Goal: Task Accomplishment & Management: Complete application form

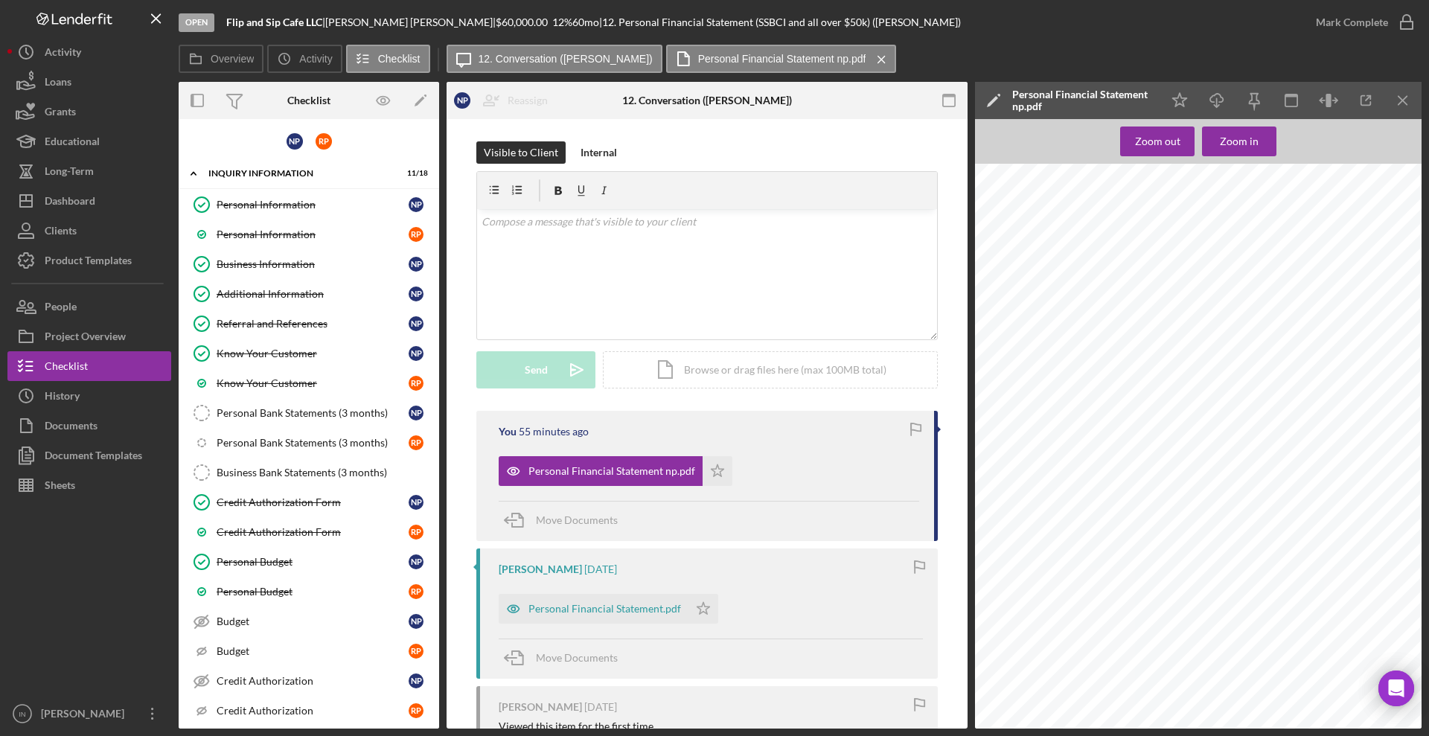
scroll to position [170, 0]
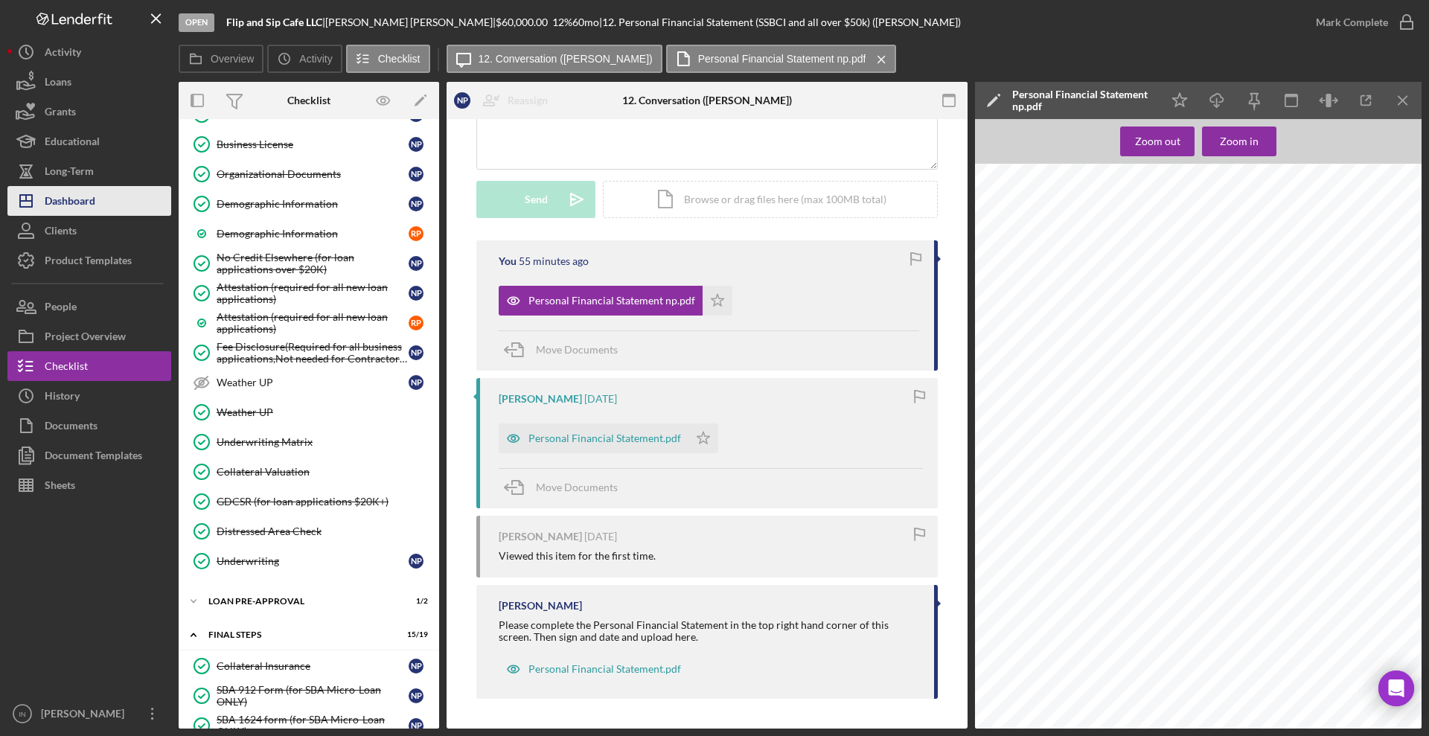
click at [90, 194] on div "Dashboard" at bounding box center [70, 202] width 51 height 33
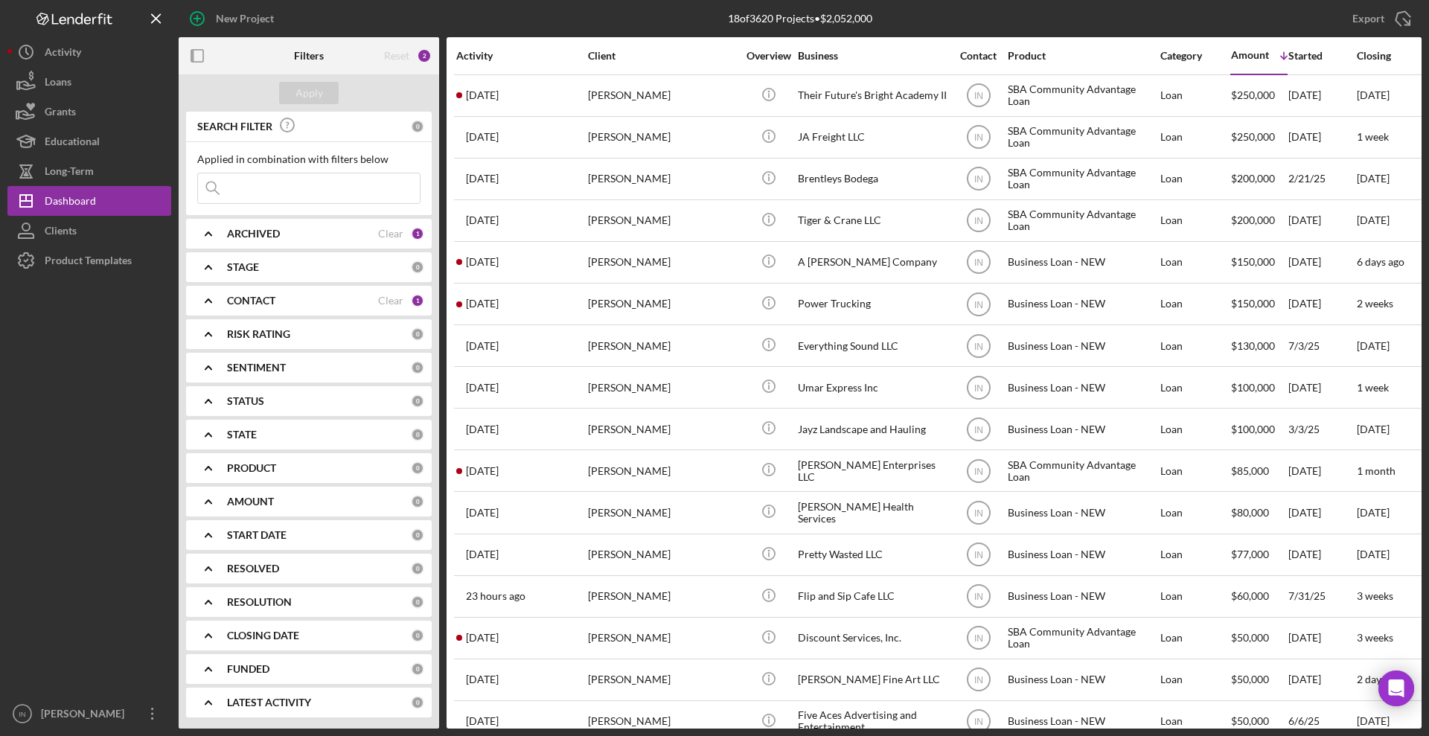
scroll to position [119, 0]
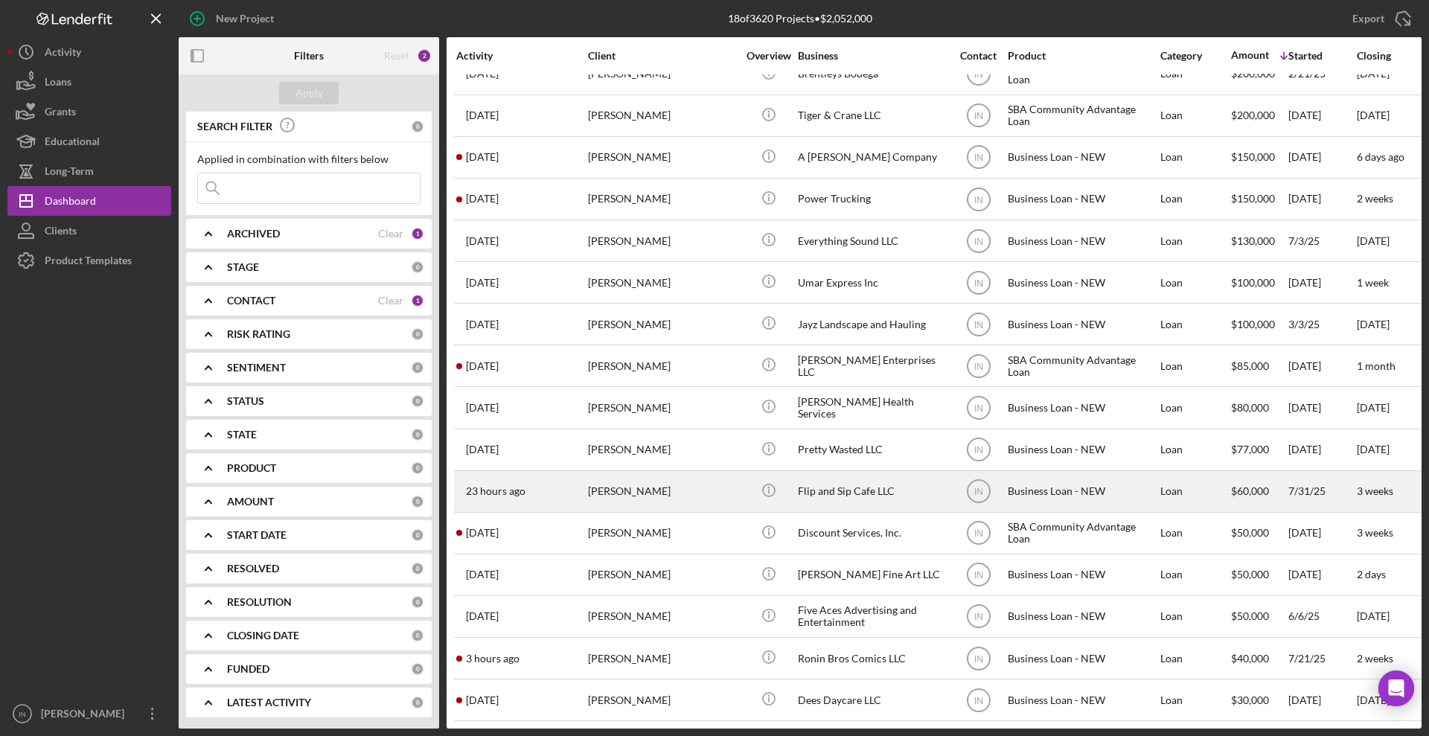
click at [620, 477] on div "[PERSON_NAME]" at bounding box center [662, 491] width 149 height 39
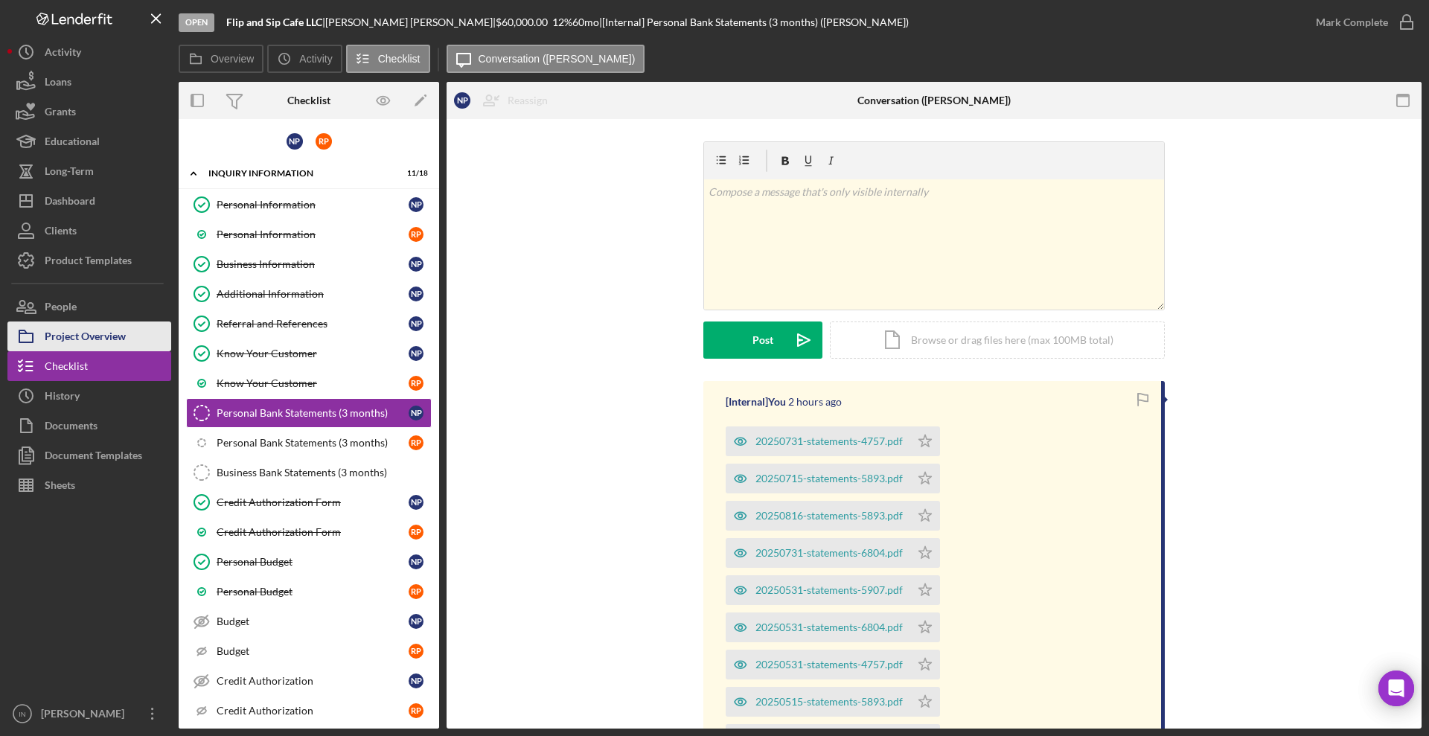
click at [83, 342] on div "Project Overview" at bounding box center [85, 337] width 81 height 33
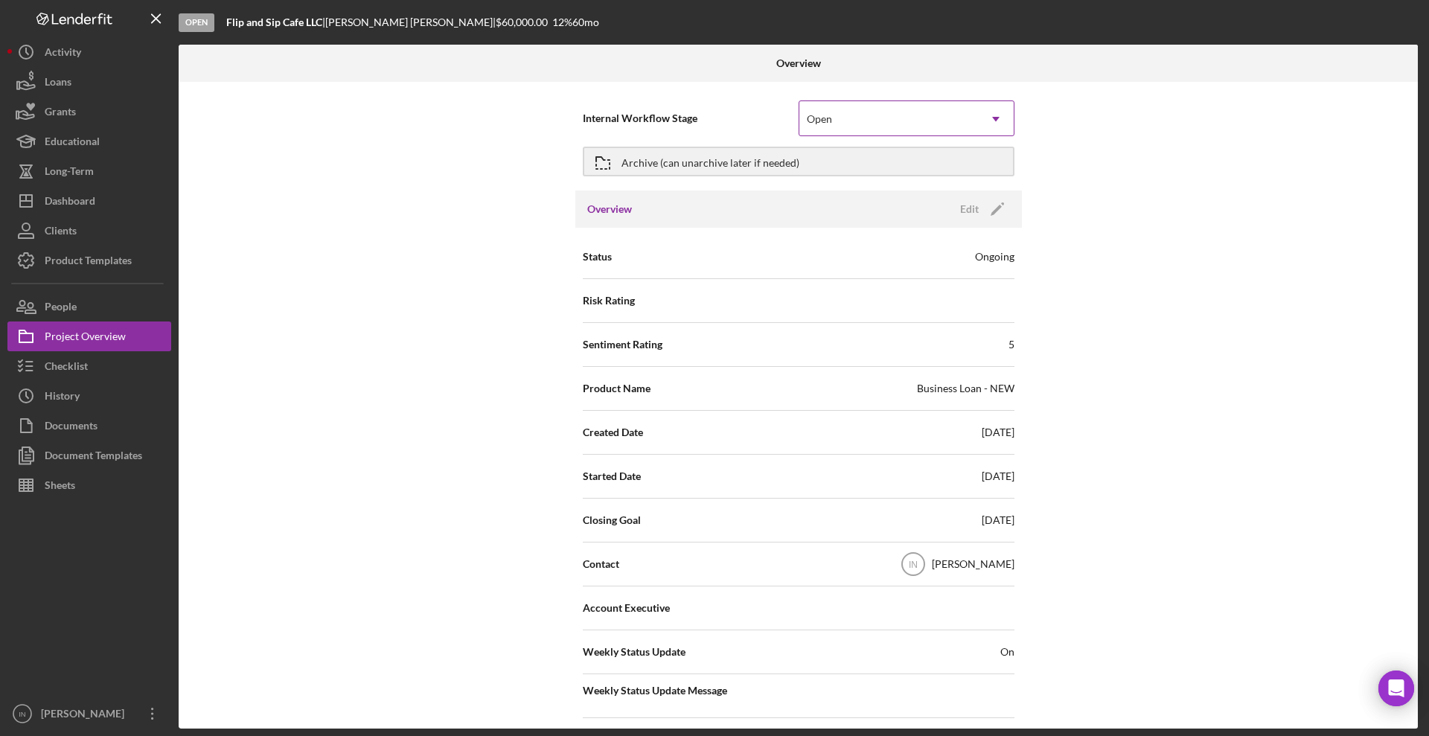
click at [923, 118] on div "Open" at bounding box center [888, 119] width 179 height 34
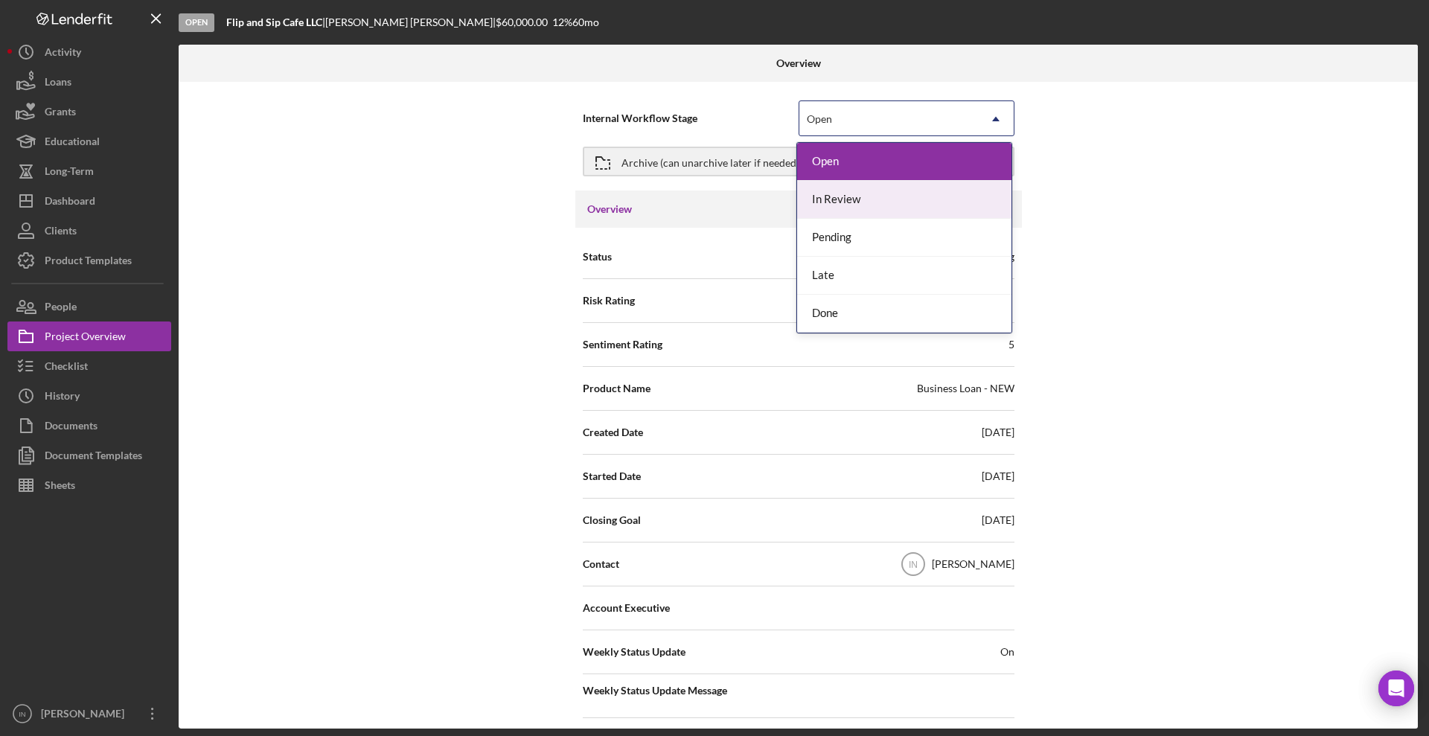
click at [878, 202] on div "In Review" at bounding box center [904, 200] width 214 height 38
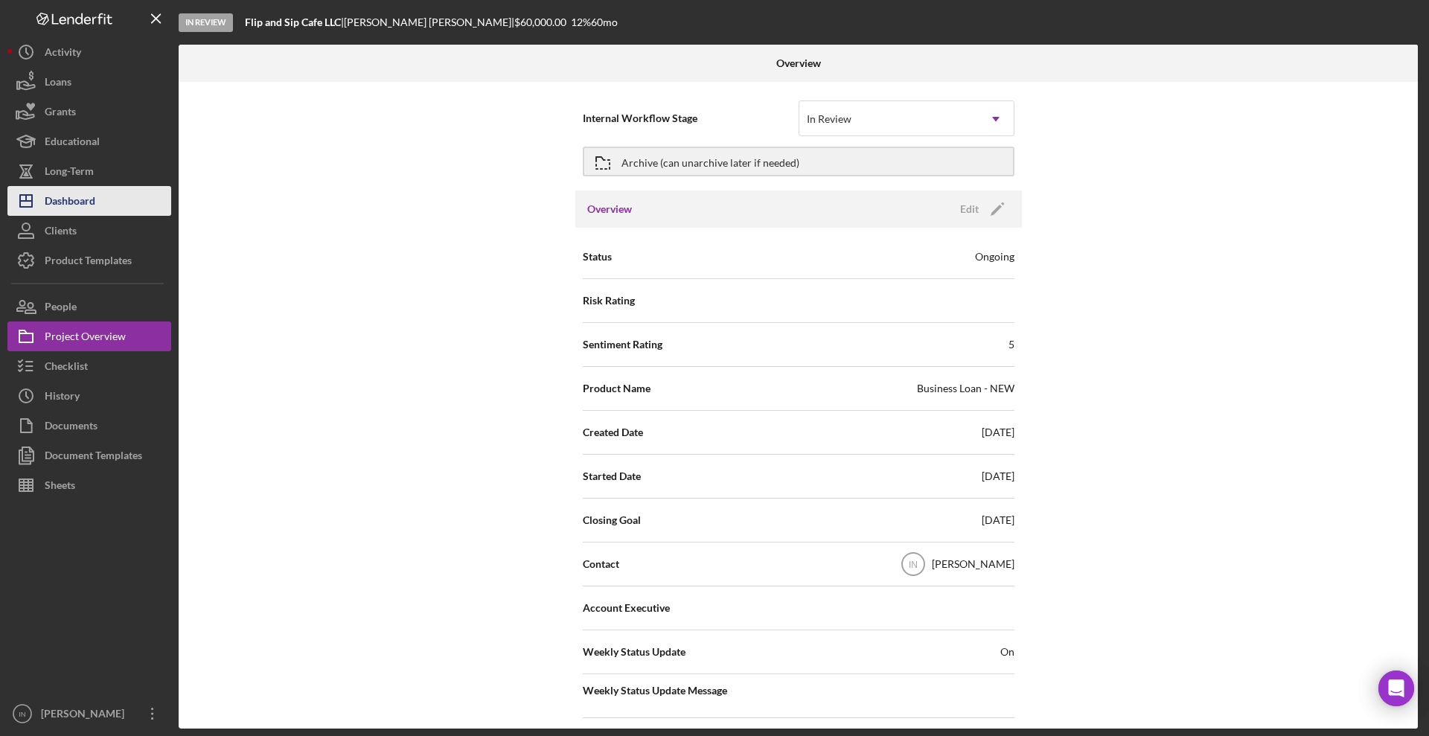
click at [95, 201] on div "Dashboard" at bounding box center [70, 202] width 51 height 33
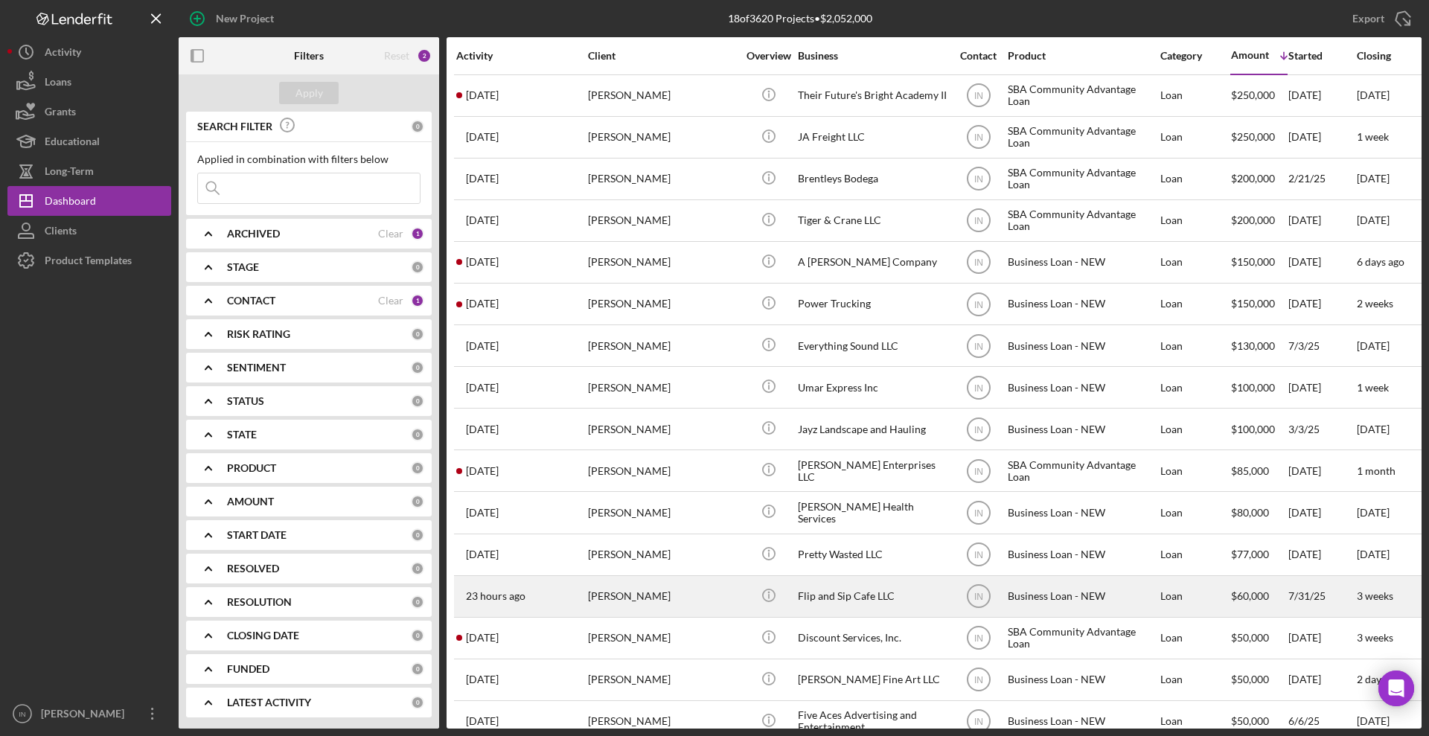
click at [637, 589] on div "[PERSON_NAME]" at bounding box center [662, 596] width 149 height 39
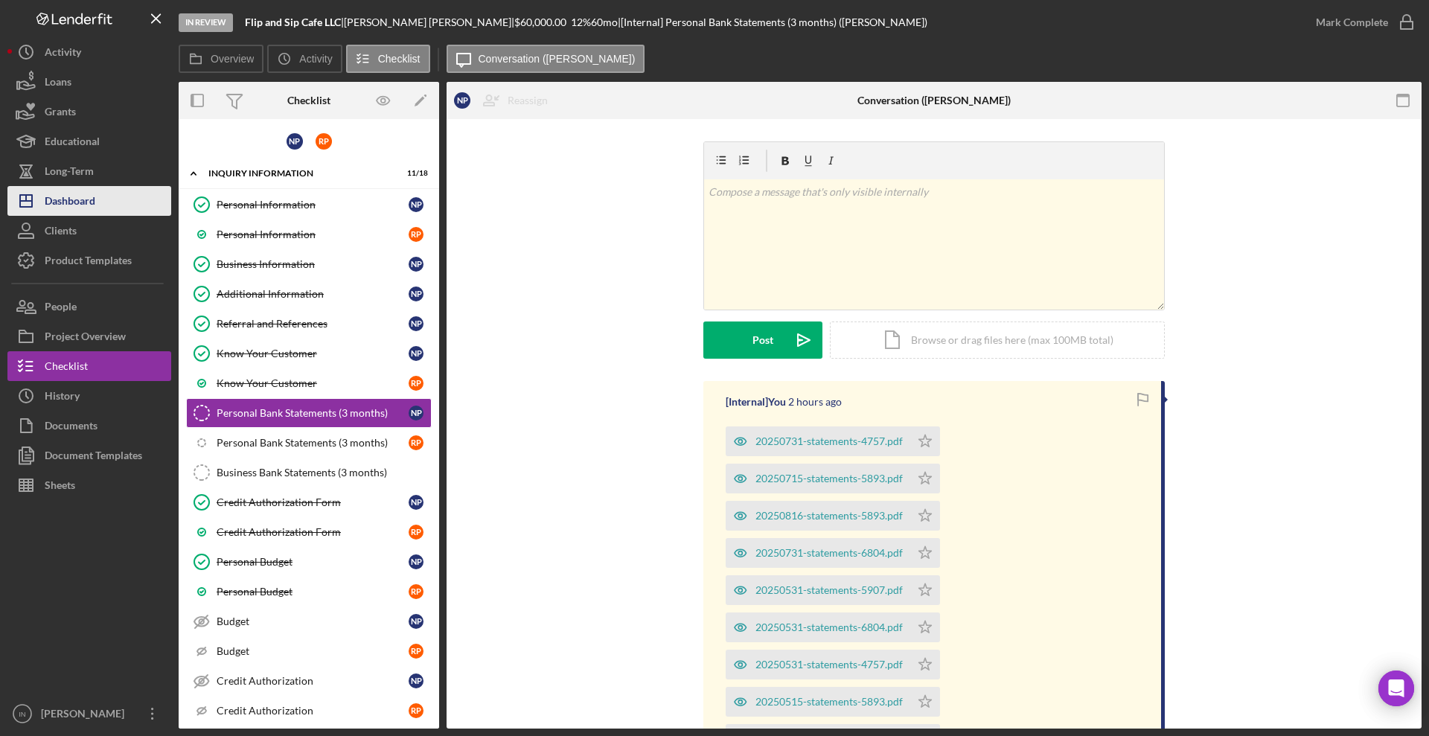
click at [86, 207] on div "Dashboard" at bounding box center [70, 202] width 51 height 33
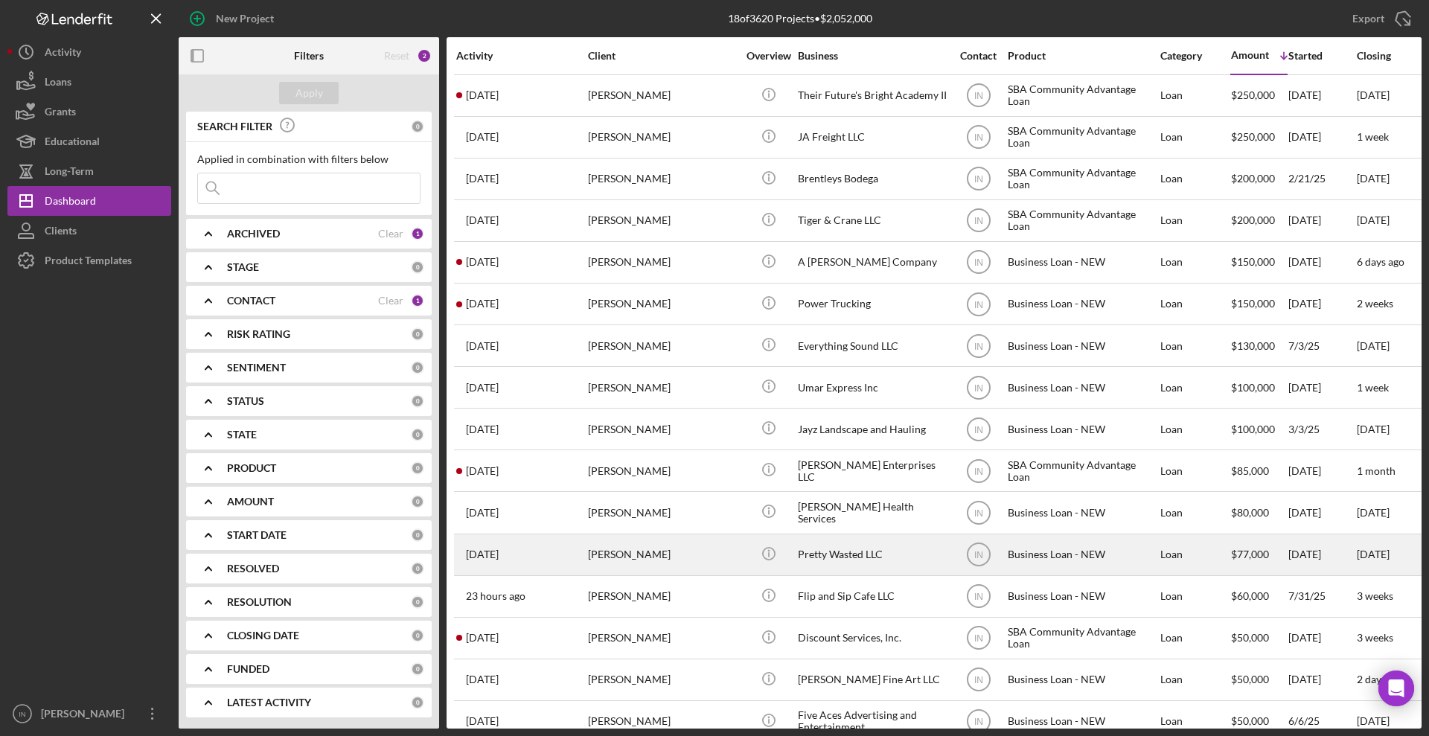
scroll to position [119, 0]
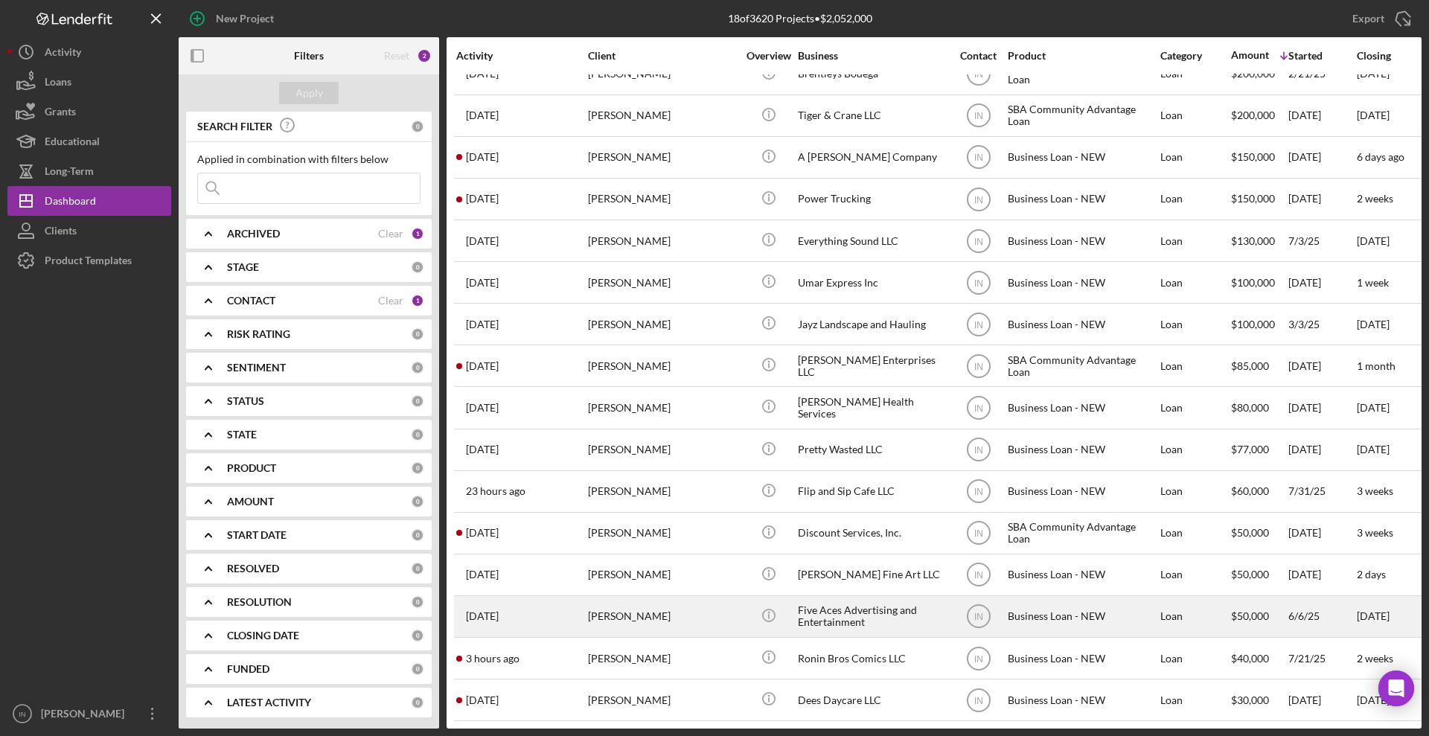
click at [637, 597] on div "[PERSON_NAME]" at bounding box center [662, 616] width 149 height 39
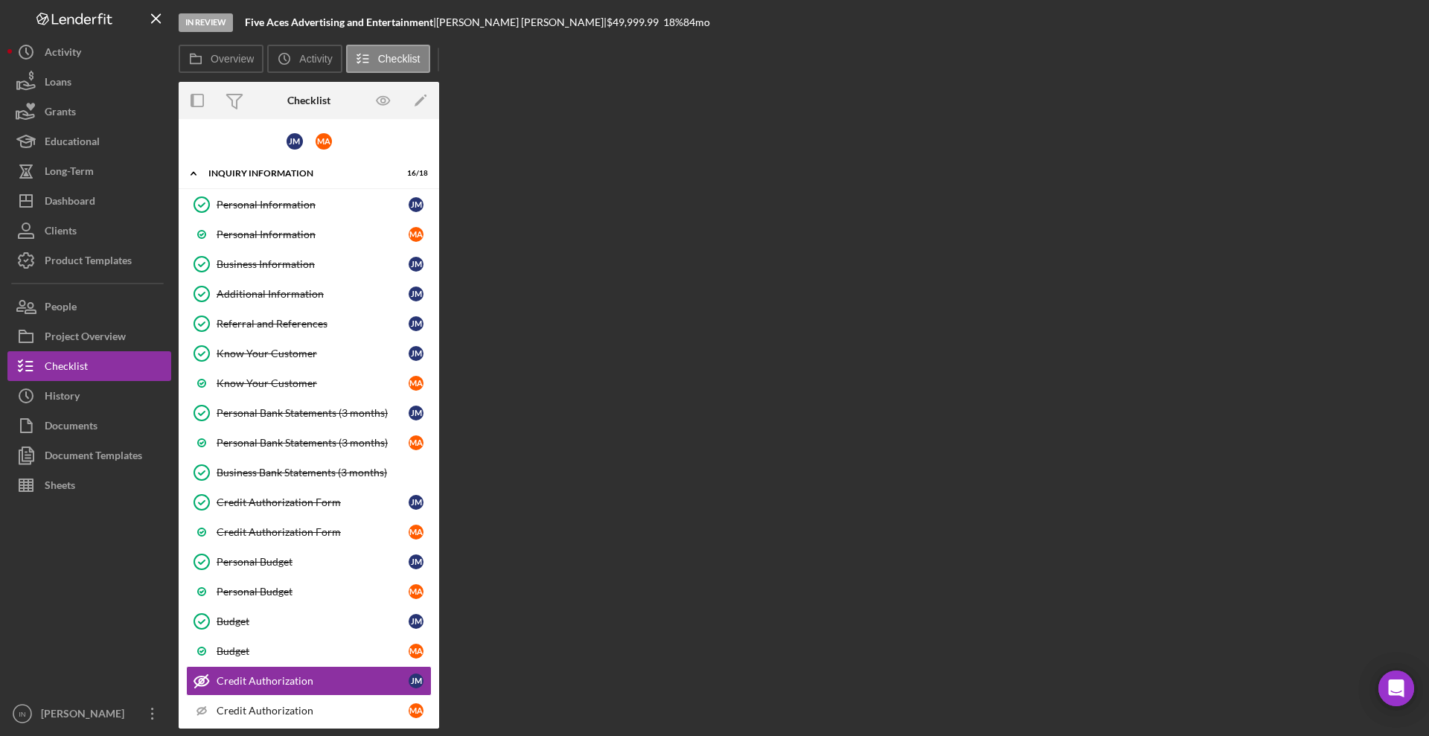
scroll to position [179, 0]
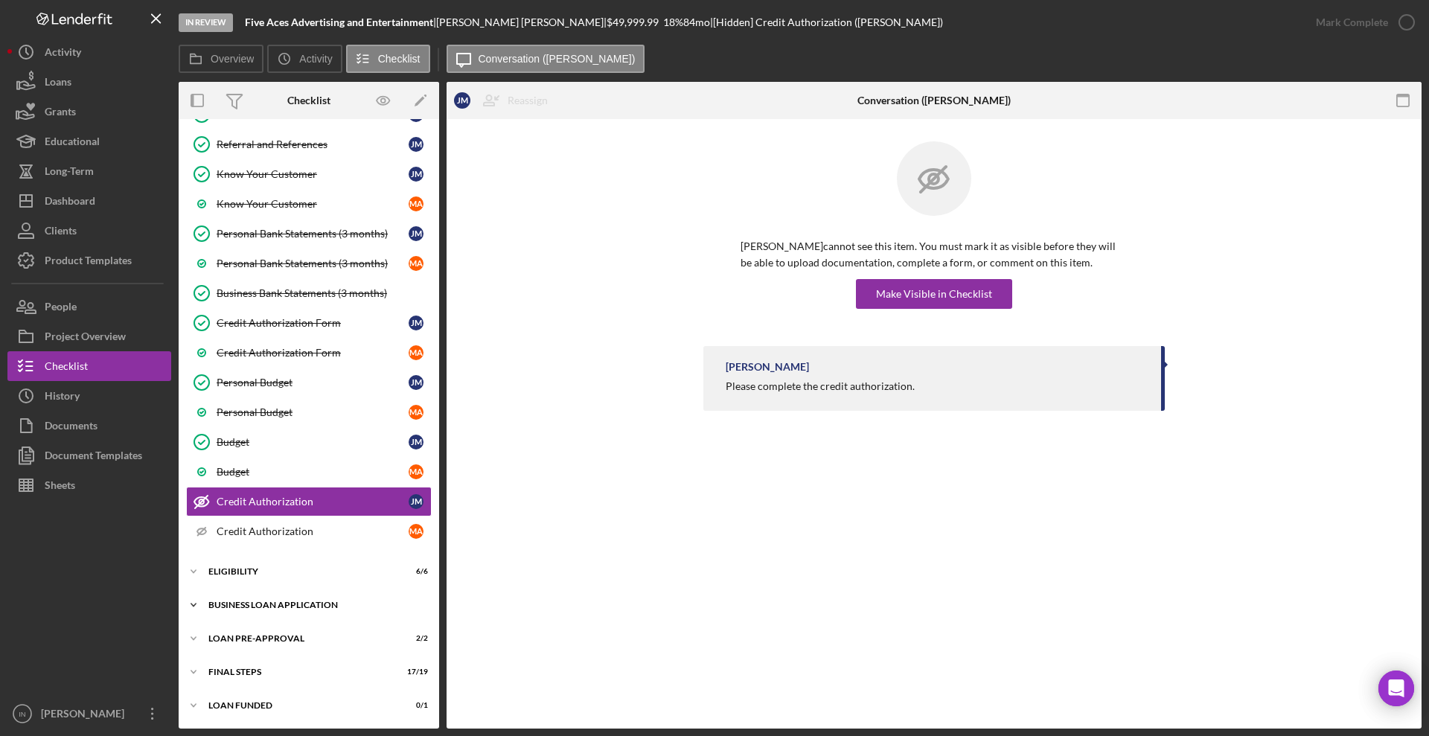
click at [277, 601] on div "BUSINESS LOAN APPLICATION" at bounding box center [314, 604] width 212 height 9
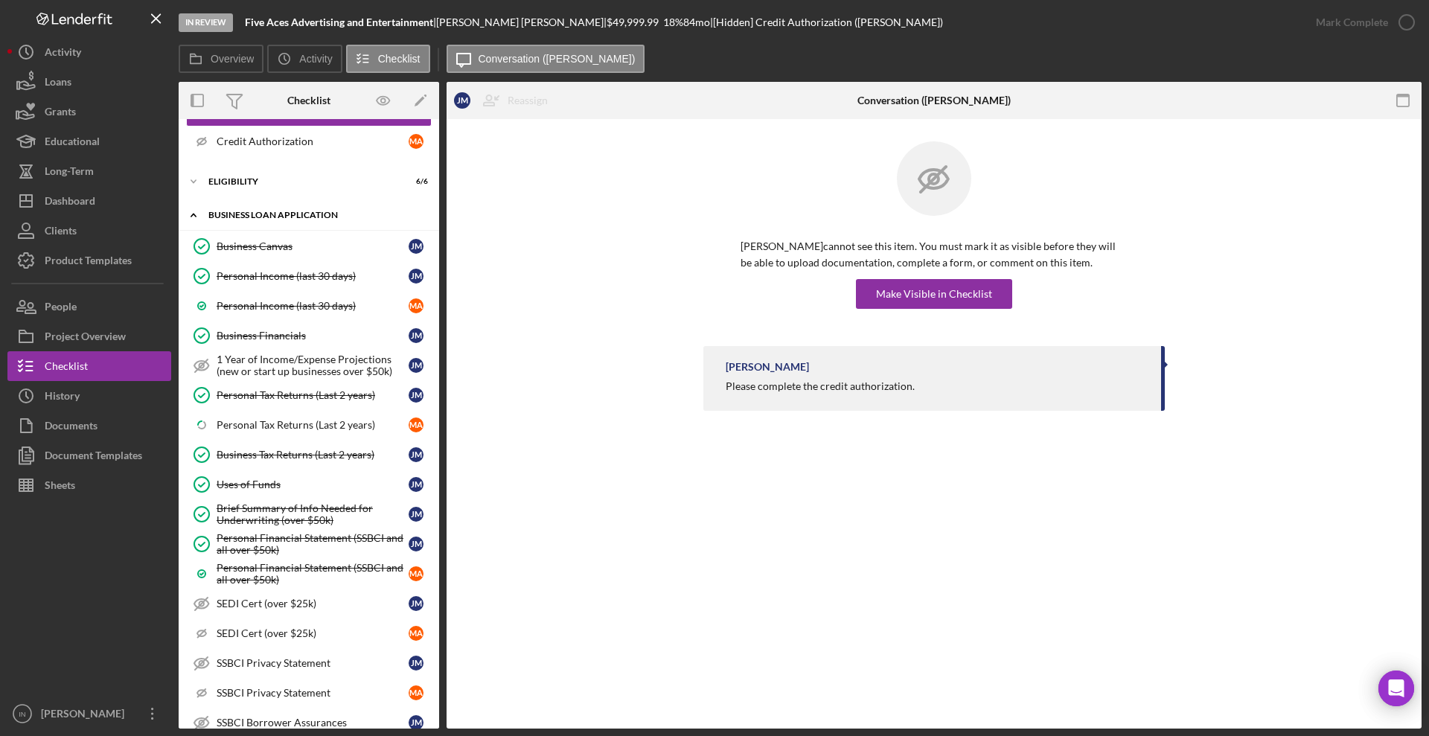
scroll to position [571, 0]
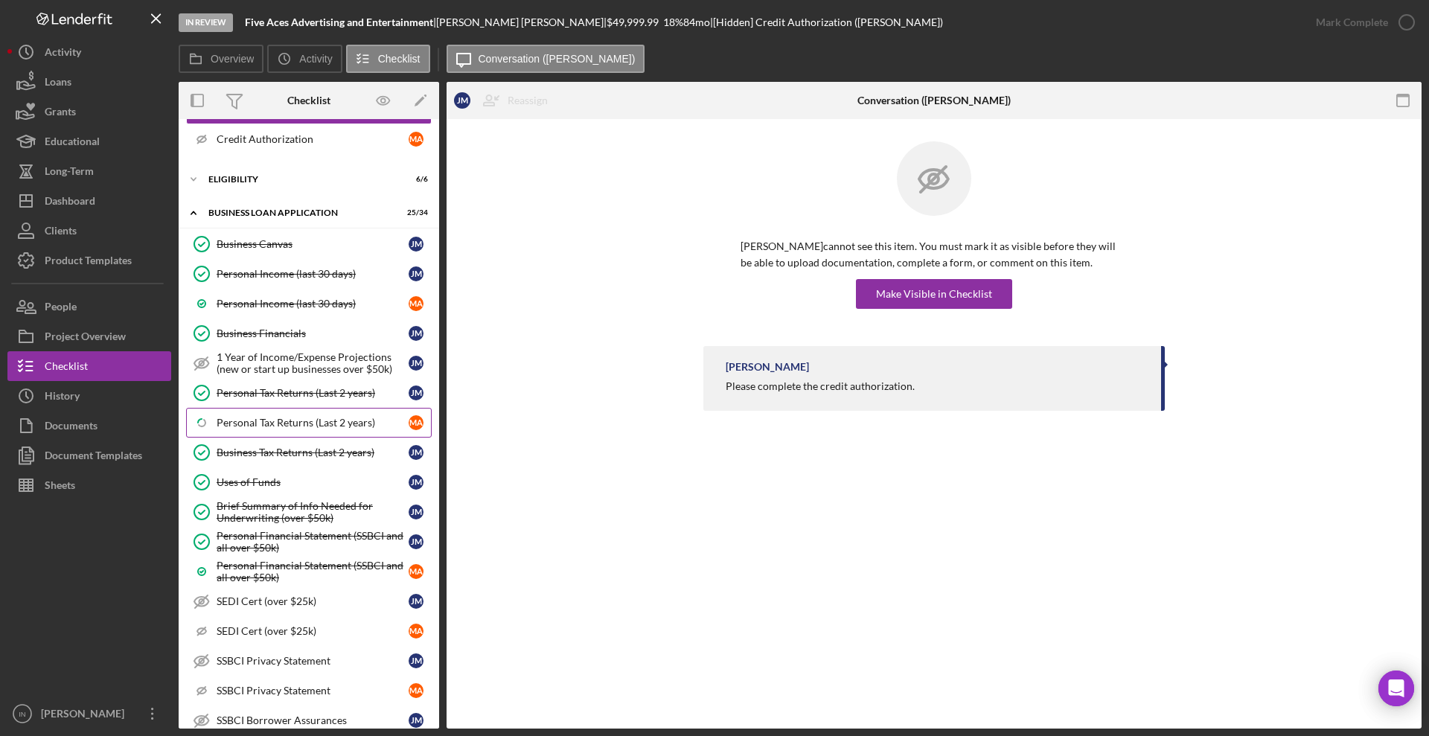
click at [310, 426] on div "Personal Tax Returns (Last 2 years)" at bounding box center [313, 423] width 192 height 12
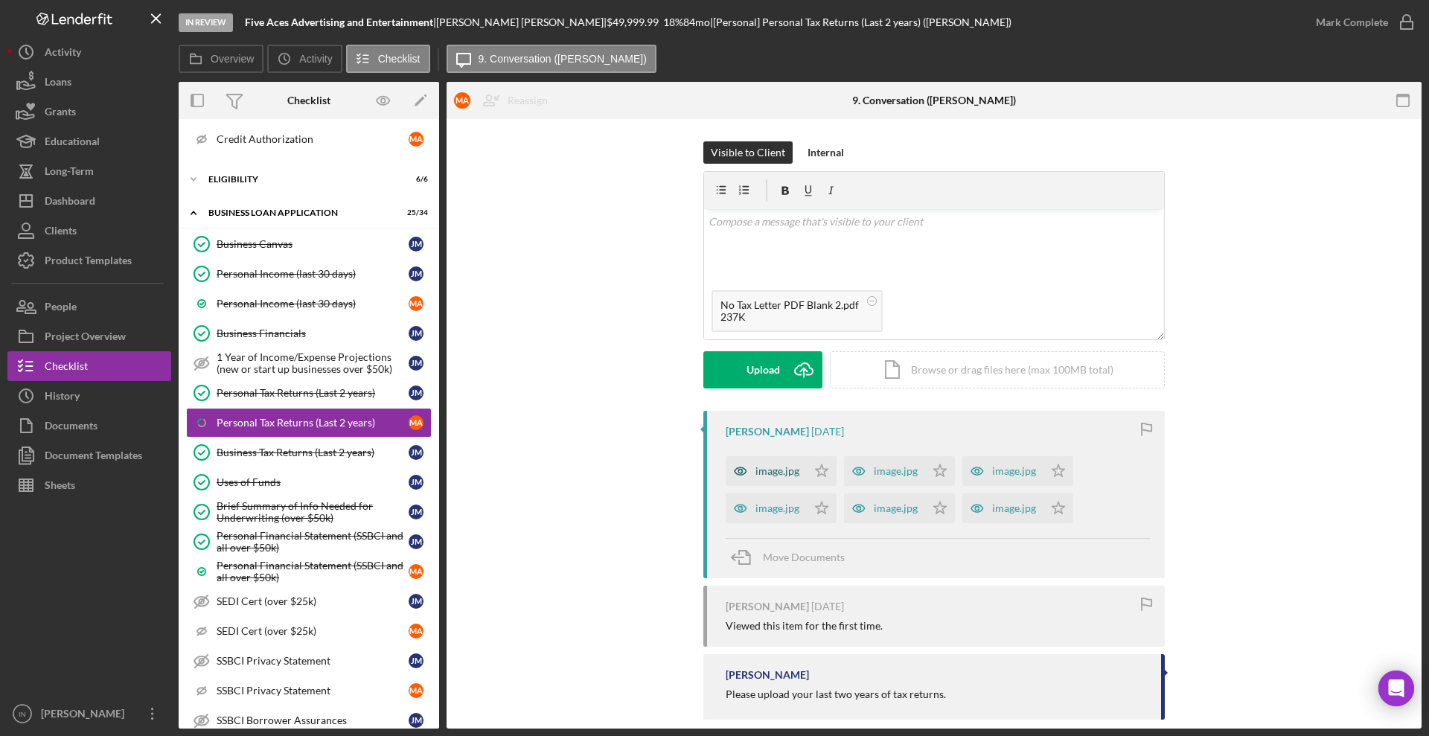
click at [790, 468] on div "image.jpg" at bounding box center [777, 471] width 44 height 12
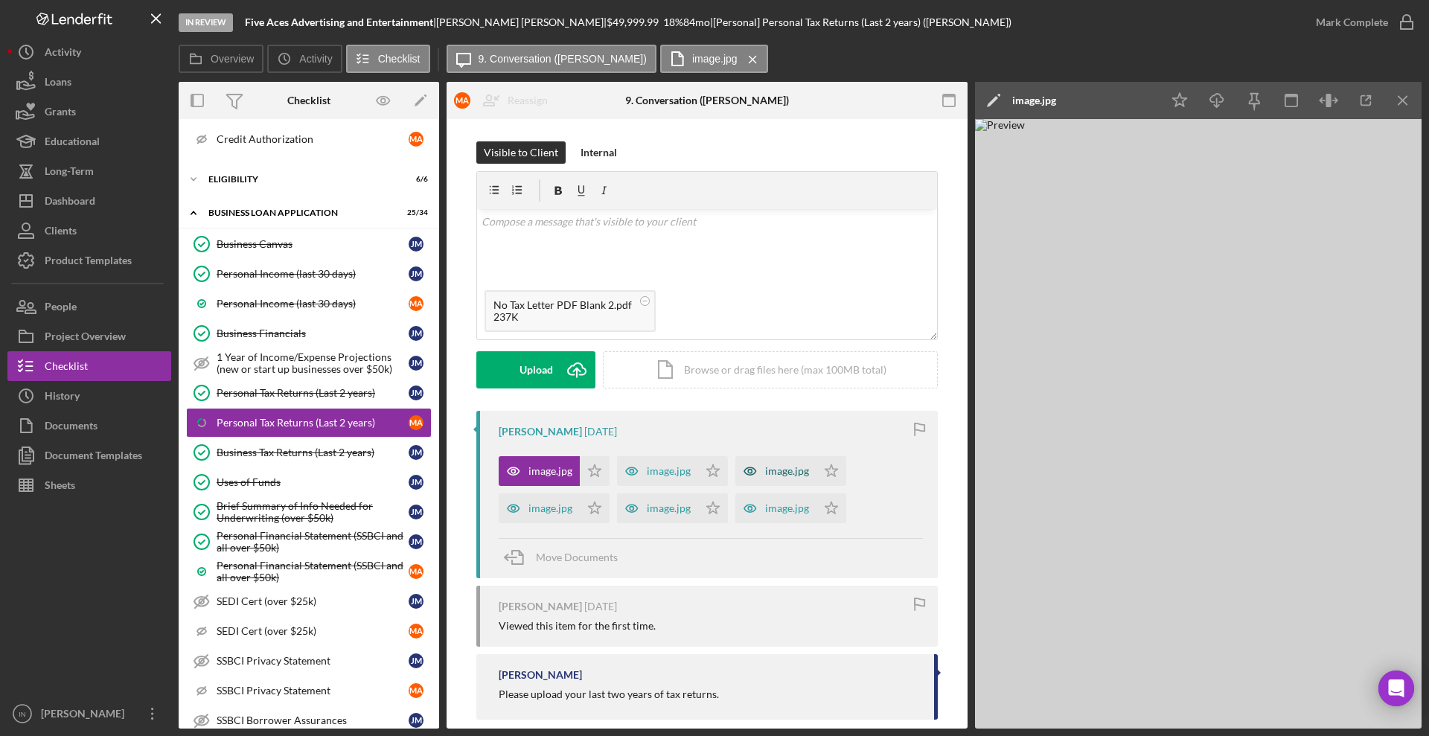
click at [783, 470] on div "image.jpg" at bounding box center [787, 471] width 44 height 12
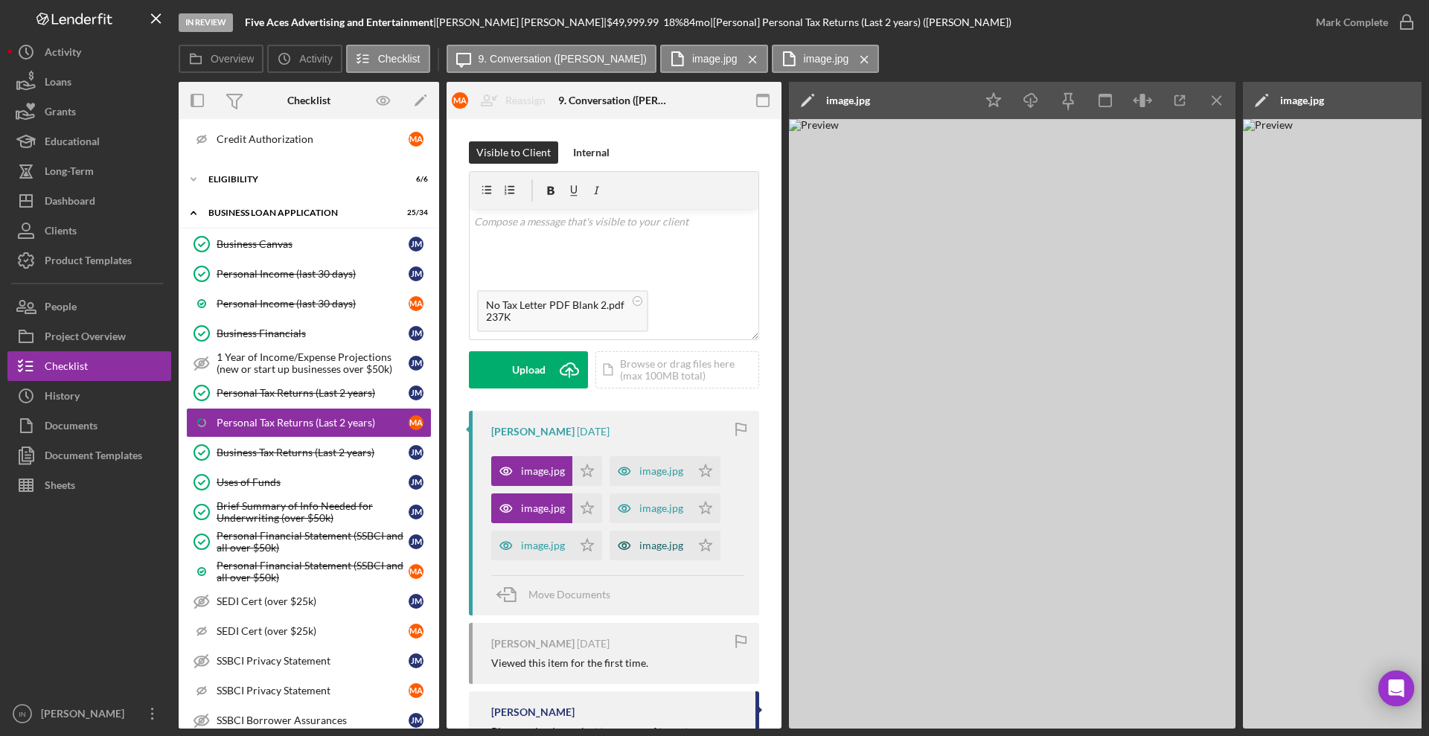
click at [644, 539] on div "image.jpg" at bounding box center [661, 545] width 44 height 12
click at [635, 304] on circle at bounding box center [637, 300] width 9 height 9
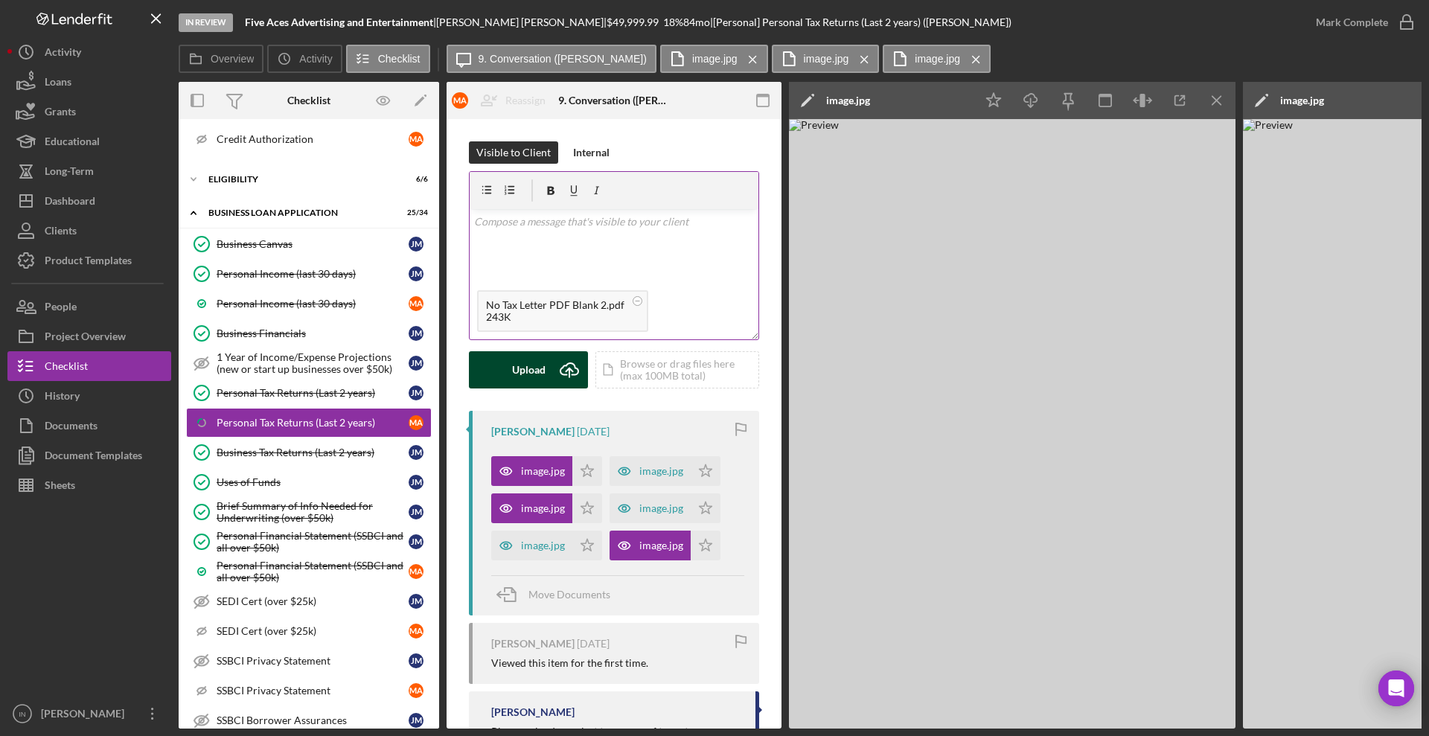
click at [522, 367] on div "Upload" at bounding box center [528, 369] width 33 height 37
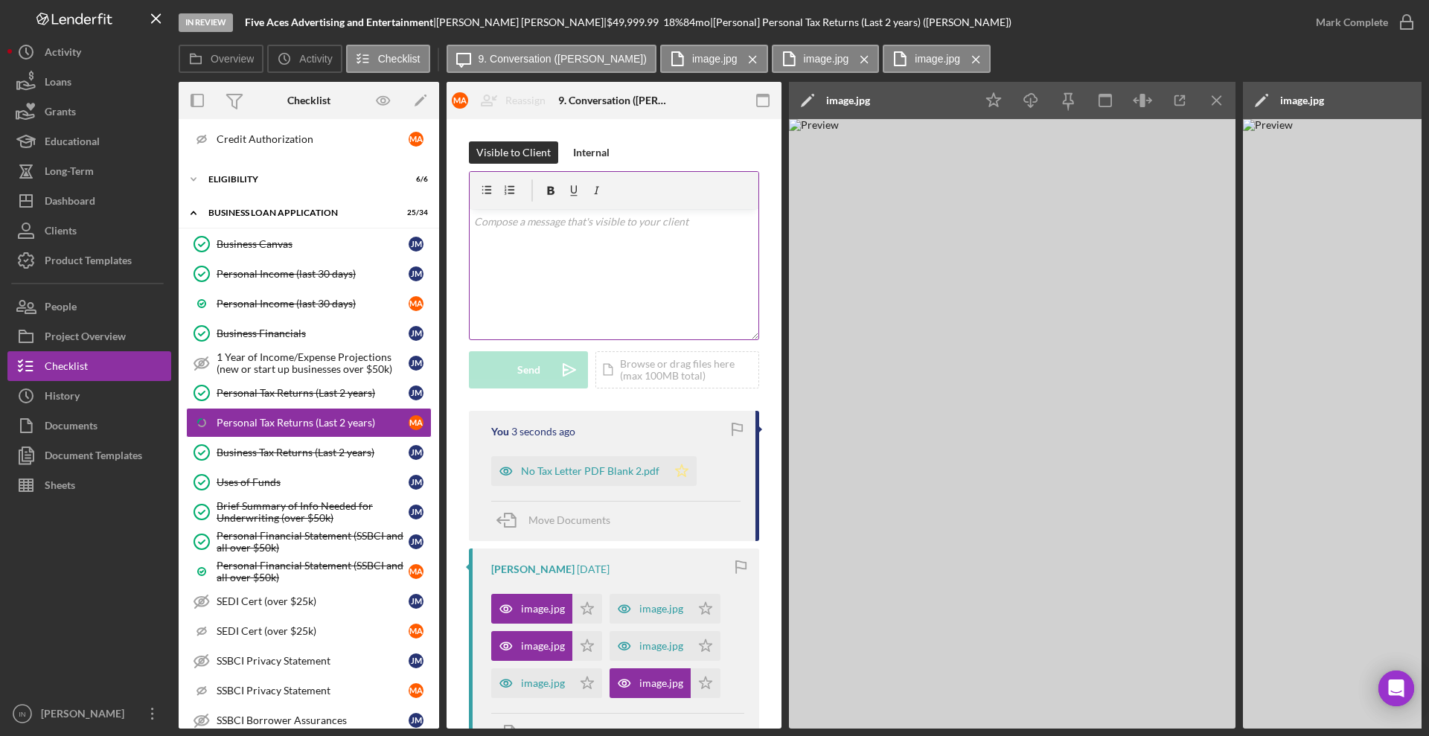
click at [678, 469] on polygon "button" at bounding box center [682, 470] width 13 height 12
click at [1340, 28] on div "Mark Complete" at bounding box center [1351, 22] width 72 height 30
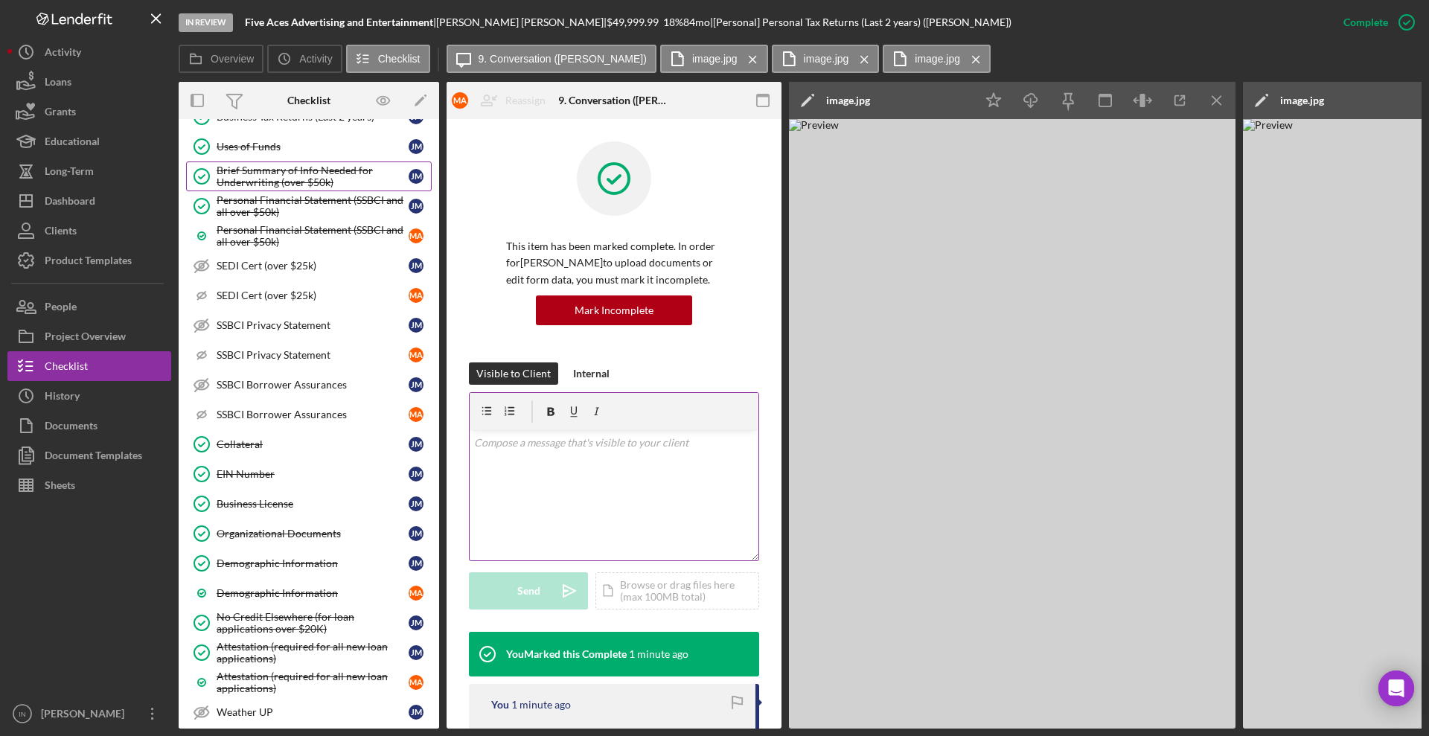
scroll to position [1204, 0]
